Goal: Task Accomplishment & Management: Use online tool/utility

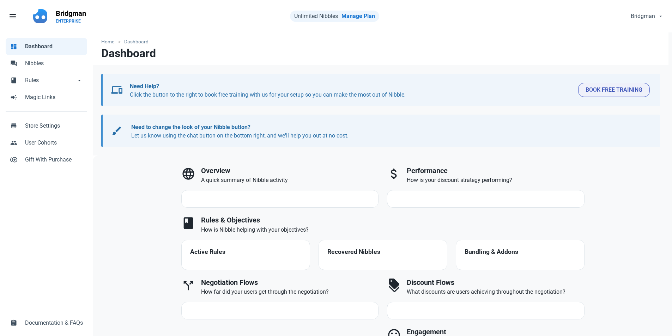
select select "7d"
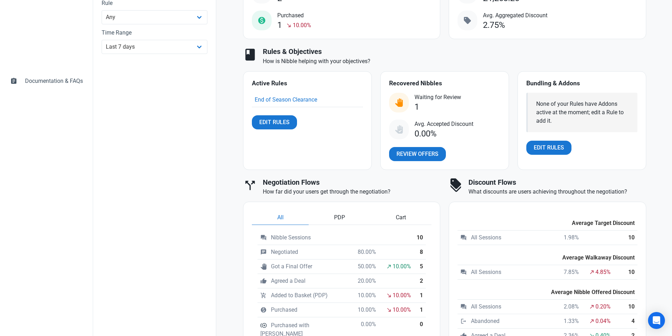
scroll to position [282, 0]
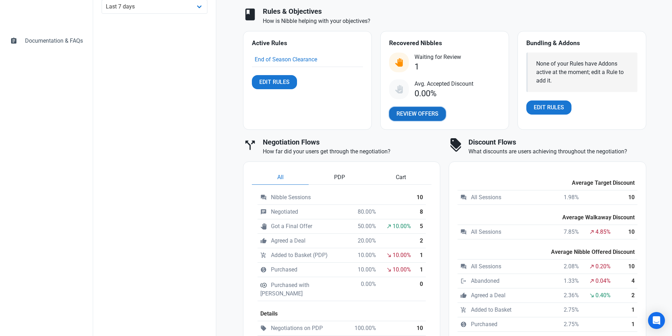
click at [407, 110] on span "Review Offers" at bounding box center [417, 114] width 42 height 8
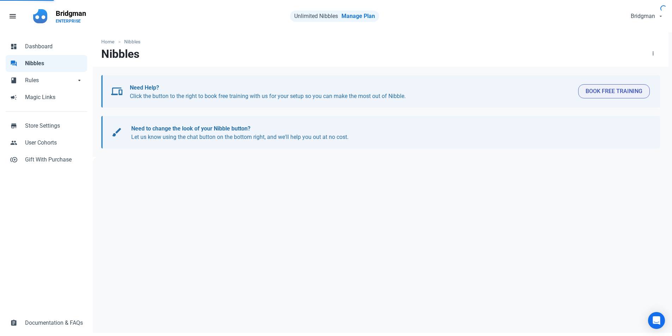
select select "user_offer_available"
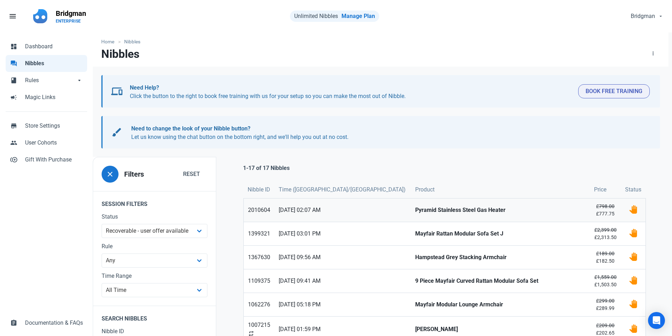
click at [482, 213] on strong "Pyramid Stainless Steel Gas Heater" at bounding box center [500, 210] width 171 height 8
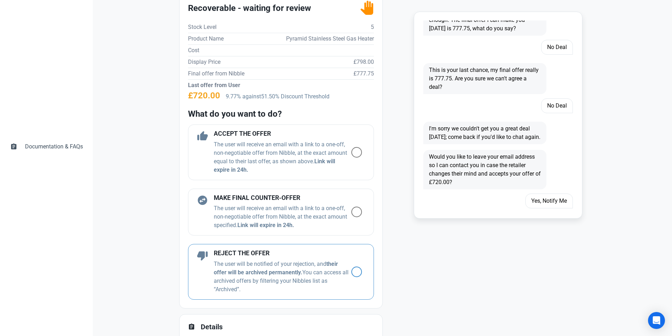
scroll to position [637, 0]
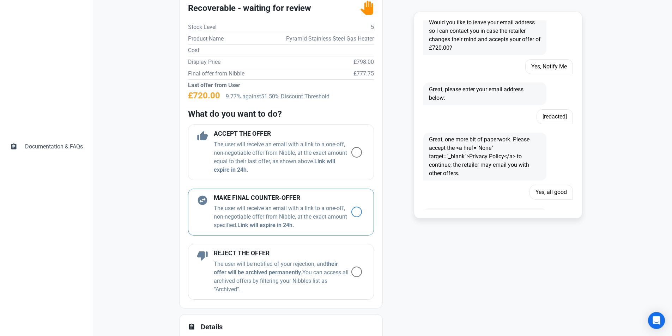
click at [341, 197] on h4 "MAKE FINAL COUNTER-OFFER" at bounding box center [283, 198] width 138 height 7
radio input "true"
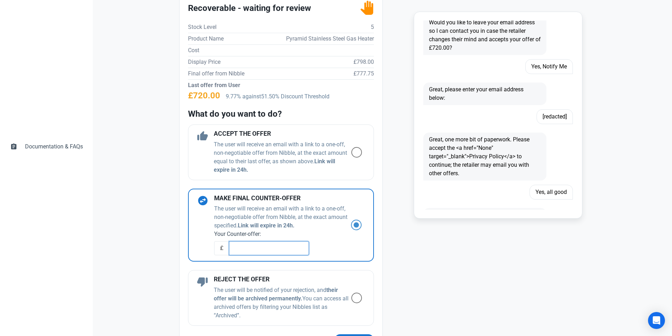
click at [273, 246] on input "text" at bounding box center [269, 248] width 80 height 14
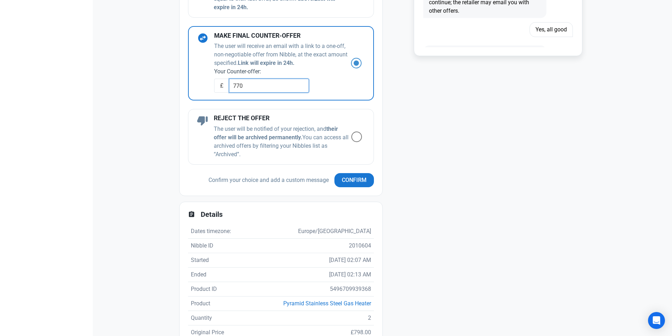
scroll to position [353, 0]
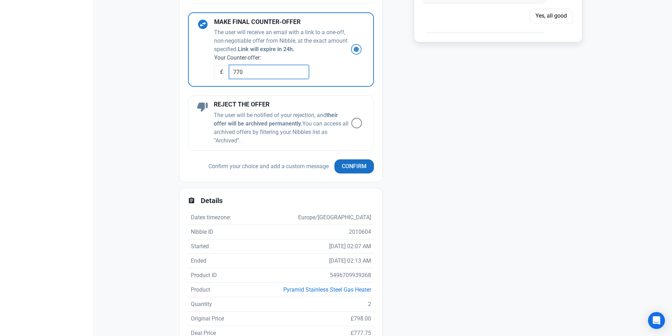
type input "770"
click at [342, 165] on span "Confirm" at bounding box center [354, 166] width 25 height 8
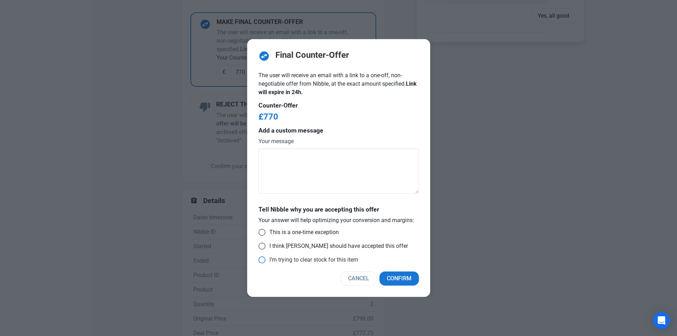
click at [292, 256] on span "I’m trying to clear stock for this item" at bounding box center [311, 259] width 93 height 7
click at [263, 258] on input "I’m trying to clear stock for this item" at bounding box center [260, 260] width 5 height 5
radio input "true"
click at [303, 246] on span "I think [PERSON_NAME] should have accepted this offer" at bounding box center [336, 246] width 142 height 7
click at [263, 246] on input "I think [PERSON_NAME] should have accepted this offer" at bounding box center [260, 246] width 5 height 5
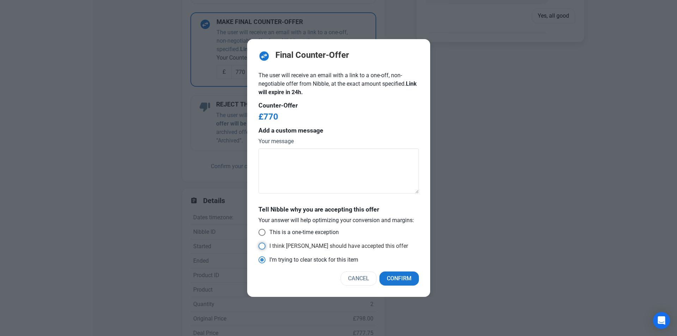
radio input "true"
radio input "false"
click at [285, 233] on span "This is a one-time exception" at bounding box center [301, 232] width 73 height 7
click at [263, 233] on input "This is a one-time exception" at bounding box center [260, 232] width 5 height 5
radio input "true"
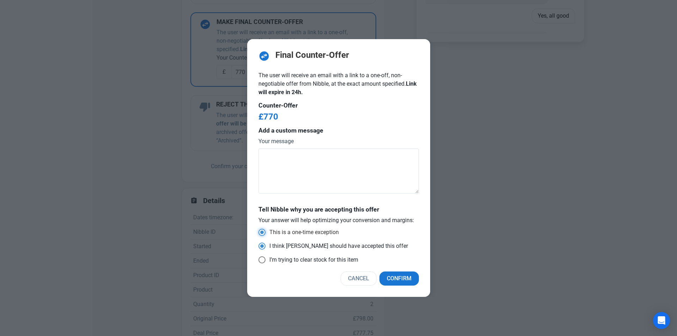
radio input "false"
click at [401, 281] on span "Confirm" at bounding box center [399, 278] width 25 height 8
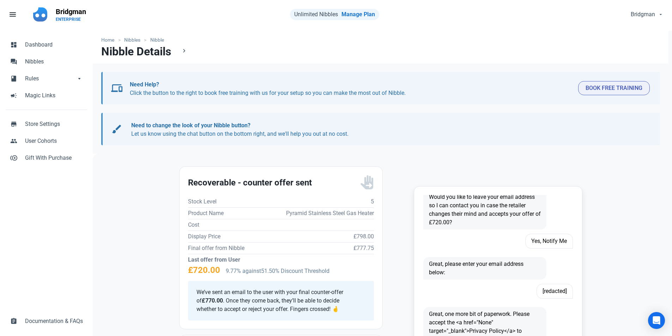
scroll to position [0, 0]
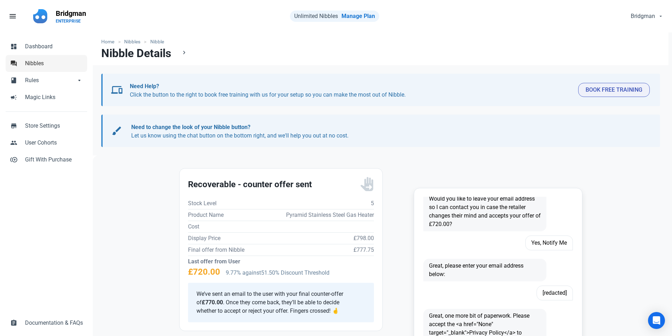
click at [38, 57] on link "forum Nibbles" at bounding box center [46, 63] width 81 height 17
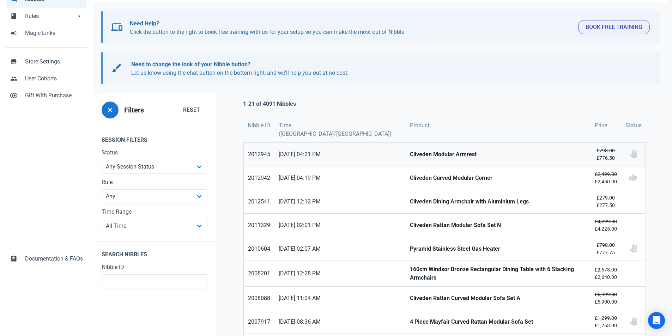
scroll to position [71, 0]
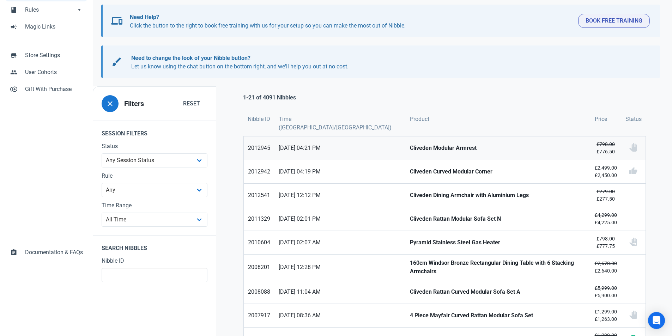
click at [453, 144] on strong "Cliveden Modular Armrest" at bounding box center [498, 148] width 176 height 8
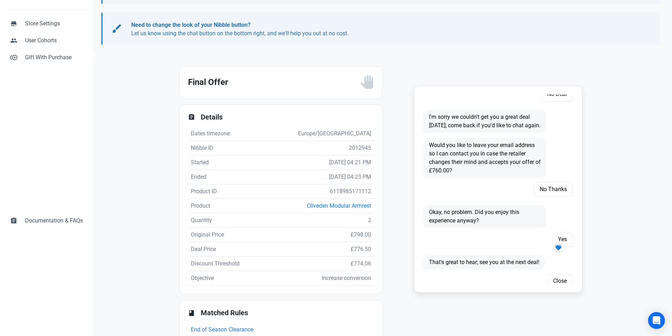
scroll to position [90, 0]
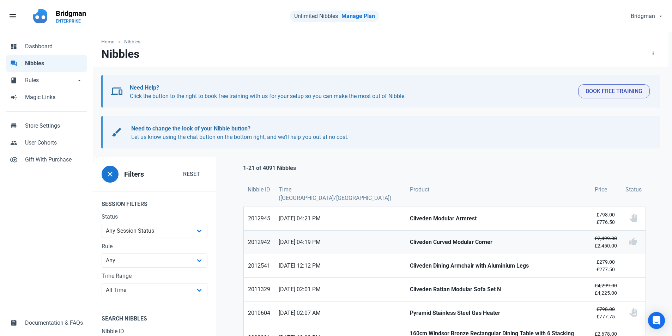
click at [437, 231] on link "Cliveden Curved Modular Corner" at bounding box center [497, 242] width 184 height 23
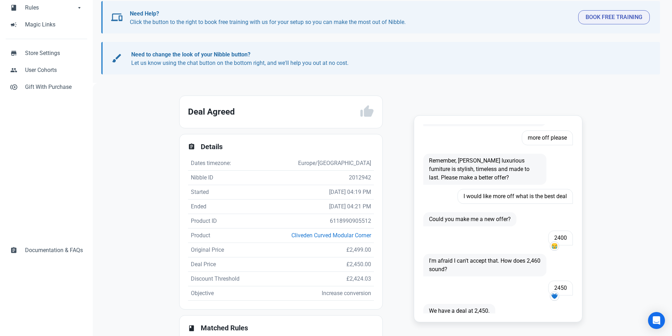
scroll to position [110, 0]
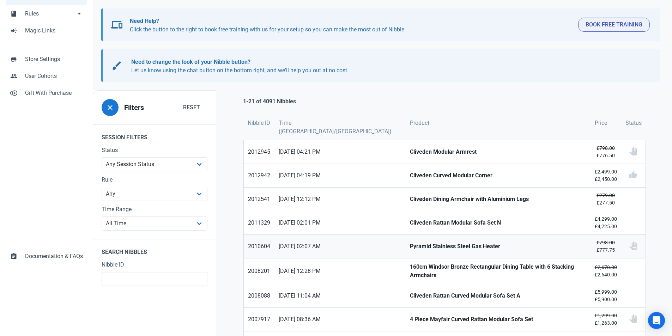
scroll to position [71, 0]
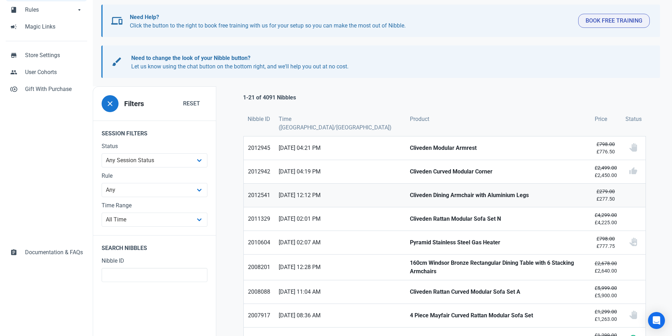
click at [501, 191] on strong "Cliveden Dining Armchair with Aluminium Legs" at bounding box center [498, 195] width 176 height 8
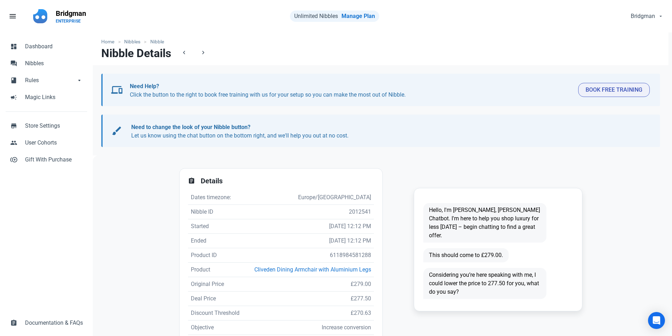
scroll to position [1, 0]
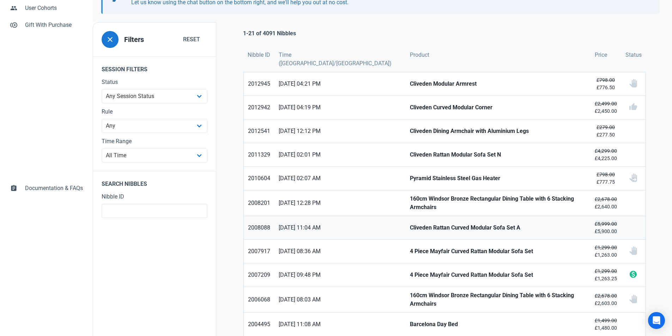
scroll to position [141, 0]
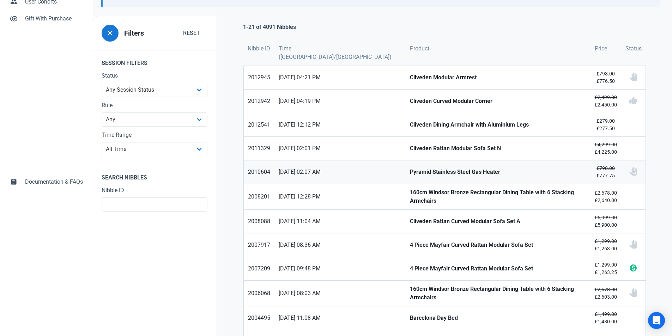
click at [475, 160] on link "Pyramid Stainless Steel Gas Heater" at bounding box center [497, 171] width 184 height 23
